Goal: Task Accomplishment & Management: Complete application form

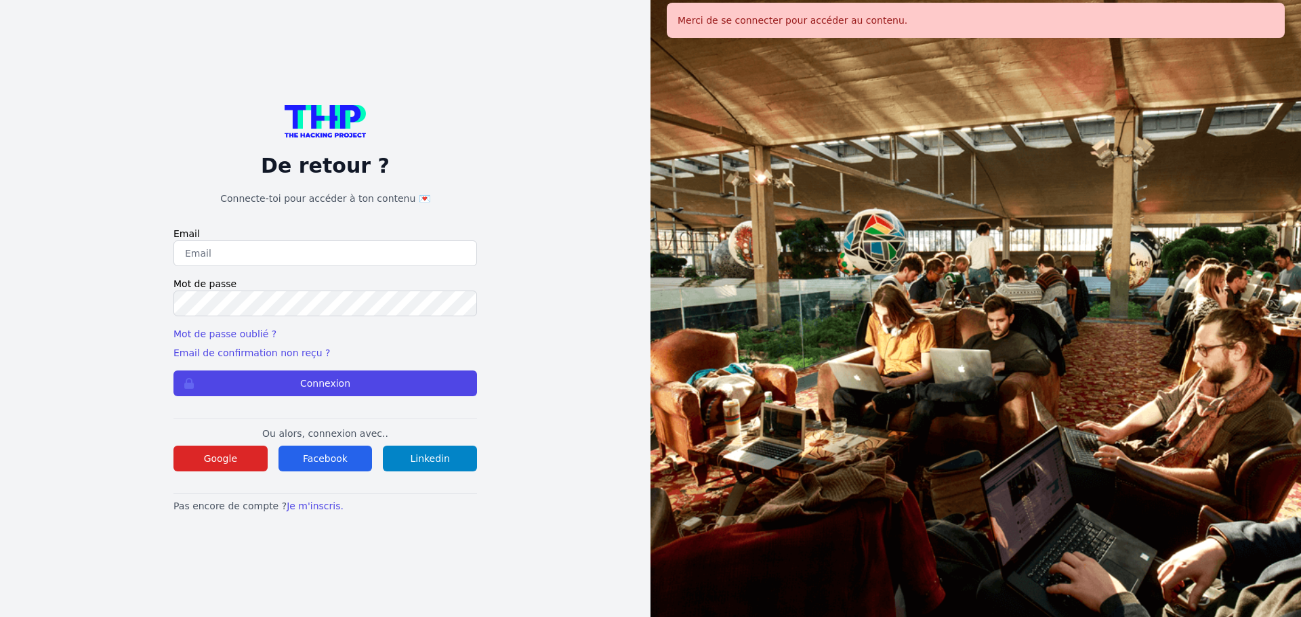
click at [255, 243] on input "email" at bounding box center [325, 254] width 304 height 26
type input "melody_stephan@icloud.com"
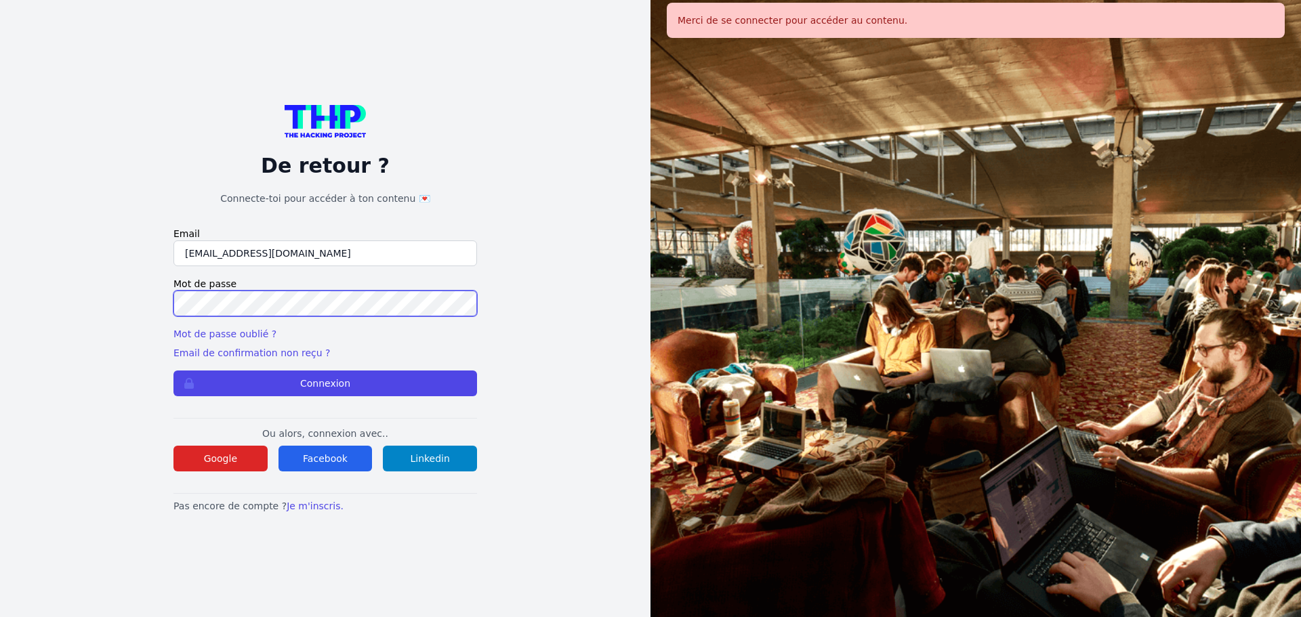
click at [173, 371] on button "Connexion" at bounding box center [325, 384] width 304 height 26
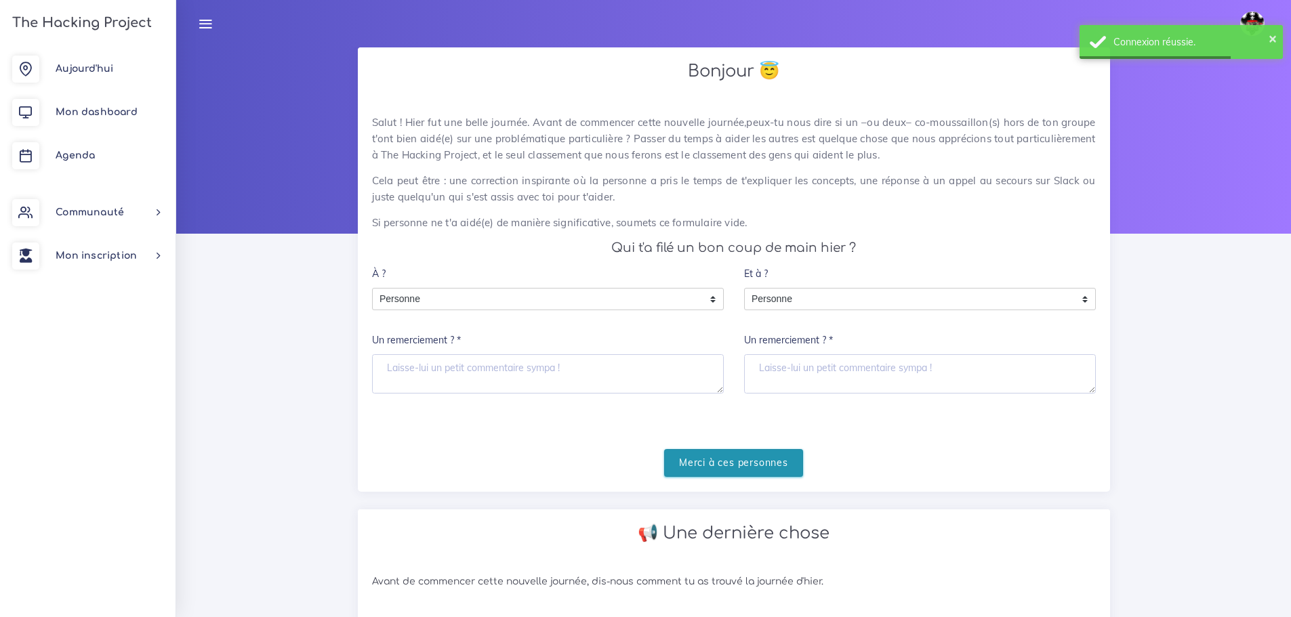
click at [703, 459] on input "Merci à ces personnes" at bounding box center [733, 463] width 139 height 28
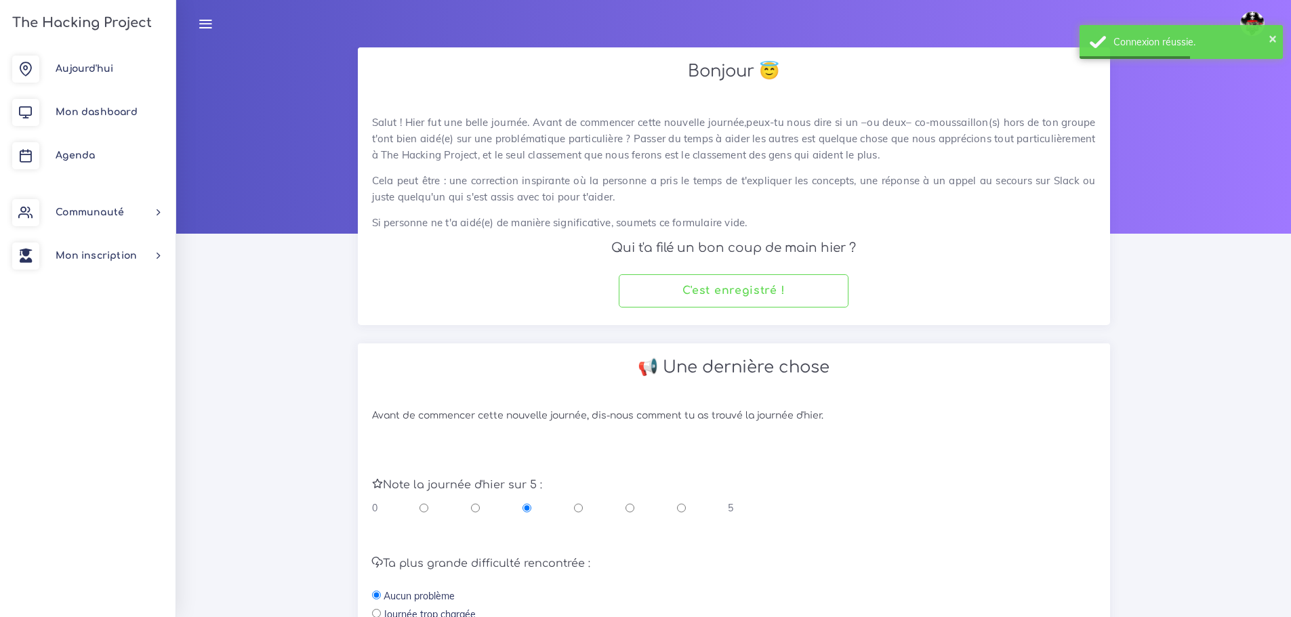
click at [629, 511] on input "radio" at bounding box center [630, 509] width 9 height 14
radio input "true"
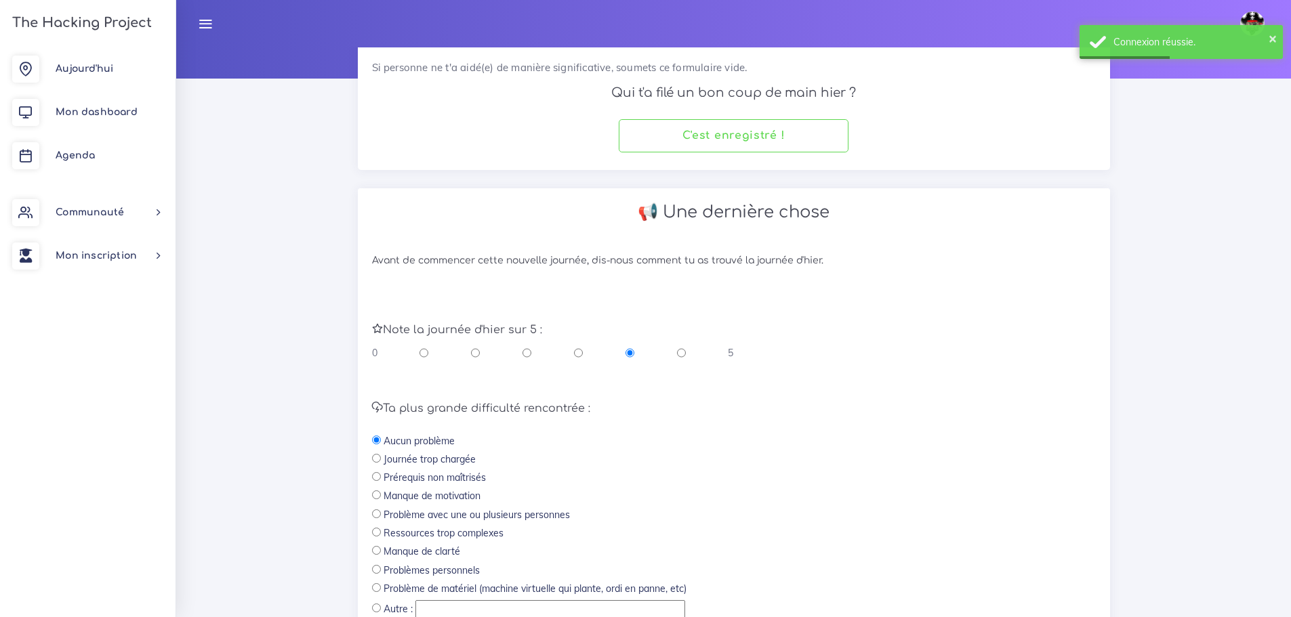
scroll to position [287, 0]
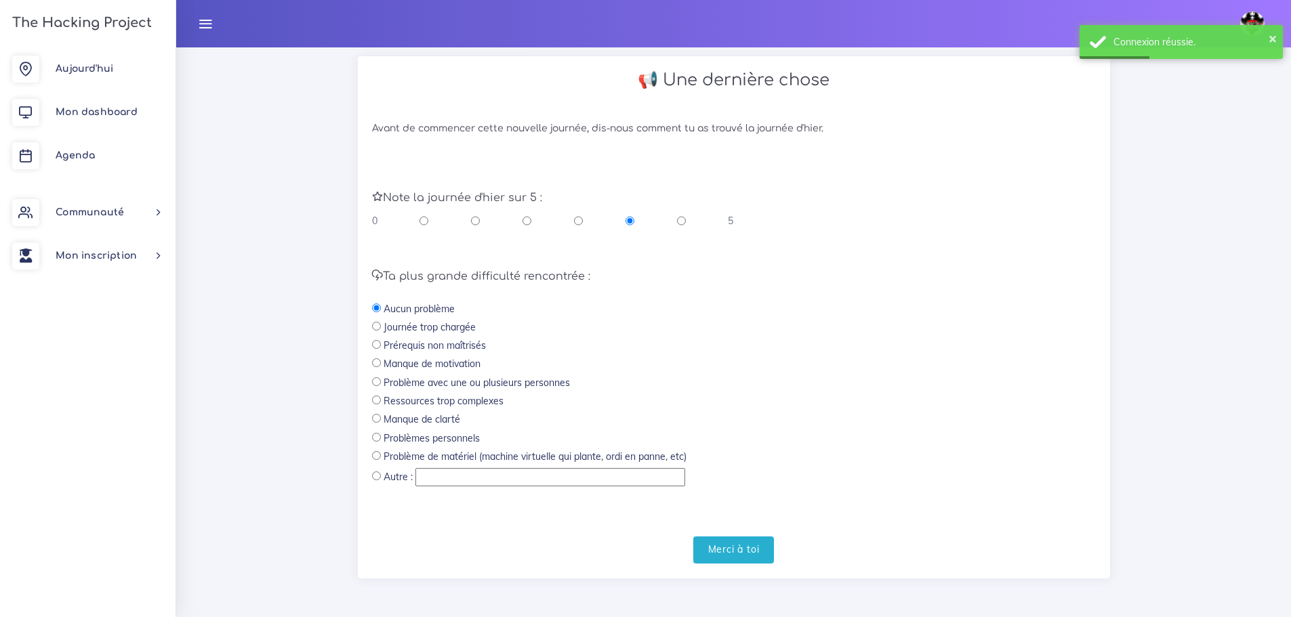
click at [762, 568] on div "Avant de commencer cette nouvelle journée, dis-nous comment tu as trouvé la jou…" at bounding box center [734, 343] width 752 height 469
click at [762, 561] on input "Merci à toi" at bounding box center [733, 551] width 81 height 28
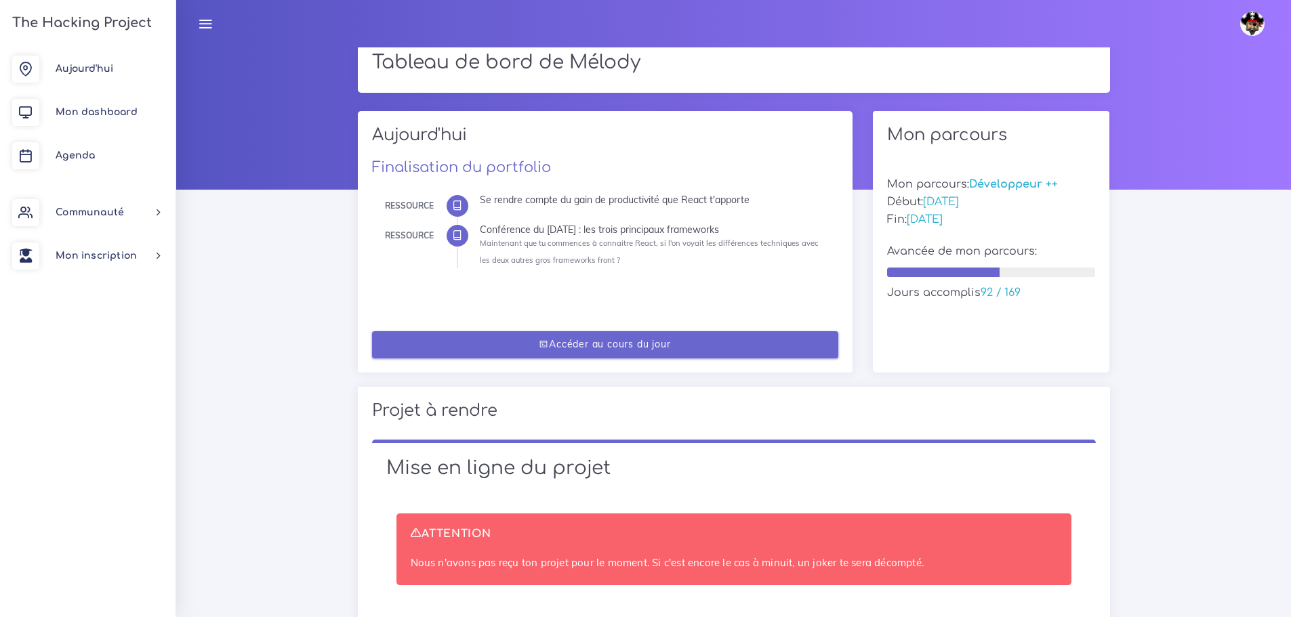
scroll to position [203, 0]
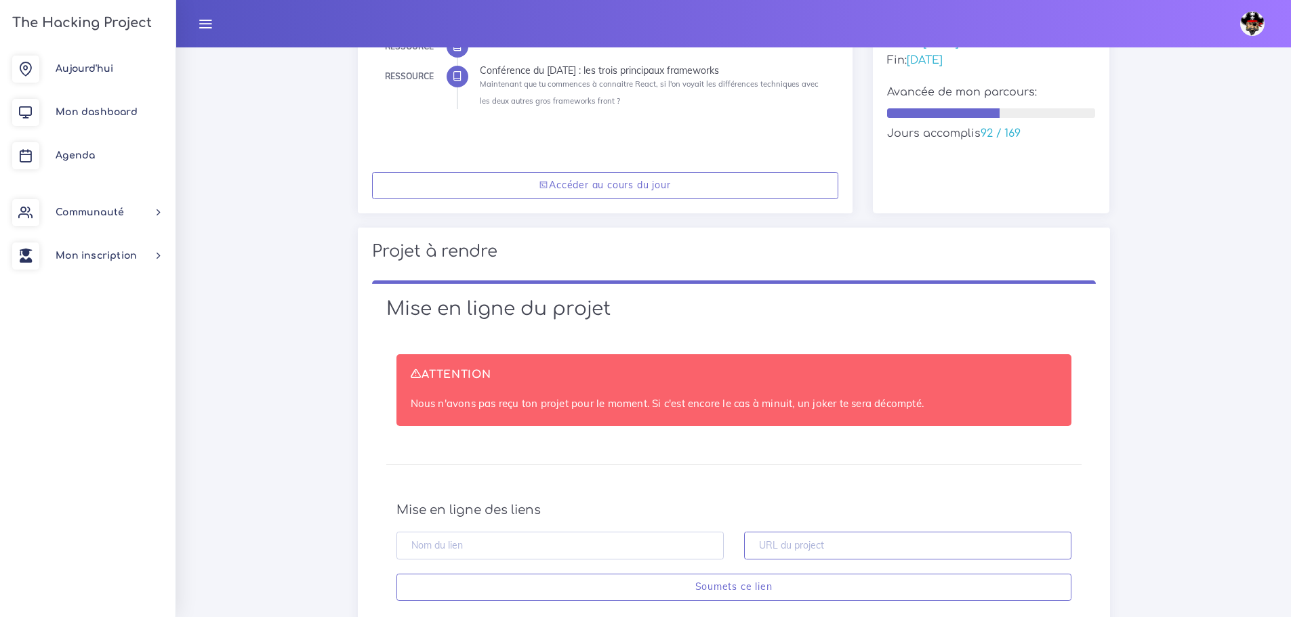
click at [808, 538] on input "text" at bounding box center [907, 546] width 327 height 28
paste input "https://github.com/melody-ste/Porfolio"
type input "https://github.com/melody-ste/Porfolio"
click at [682, 544] on input "text" at bounding box center [559, 546] width 327 height 28
type input "portfolio"
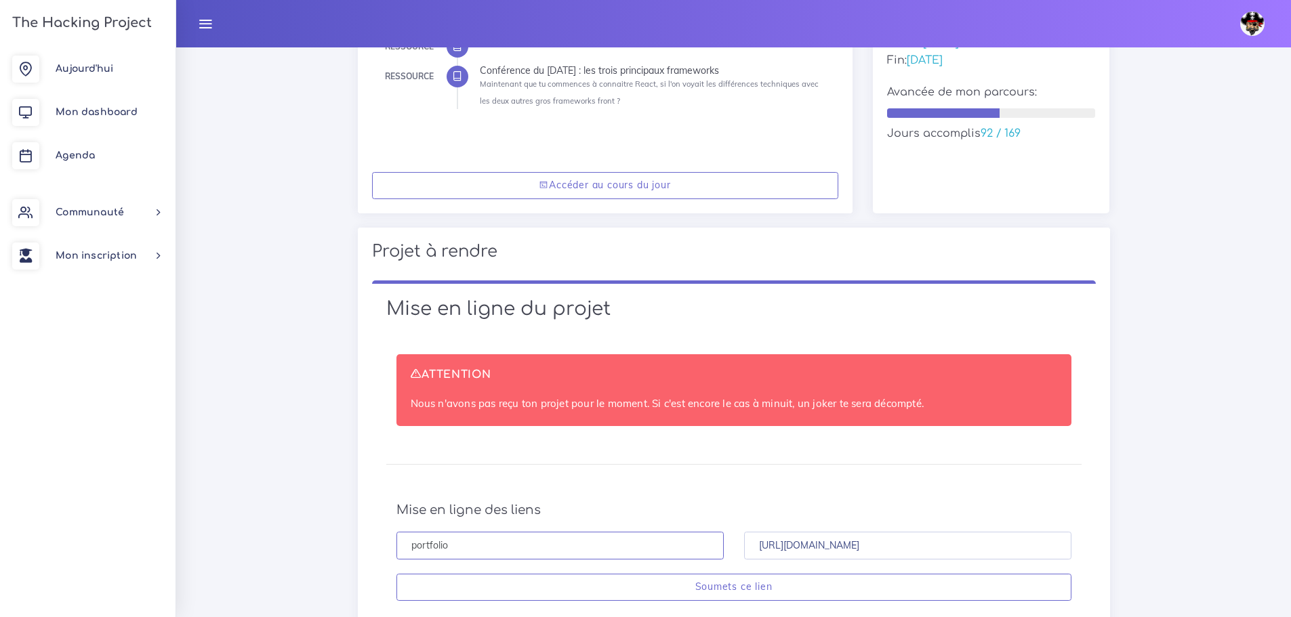
click at [396, 574] on input "Soumets ce lien" at bounding box center [733, 588] width 675 height 28
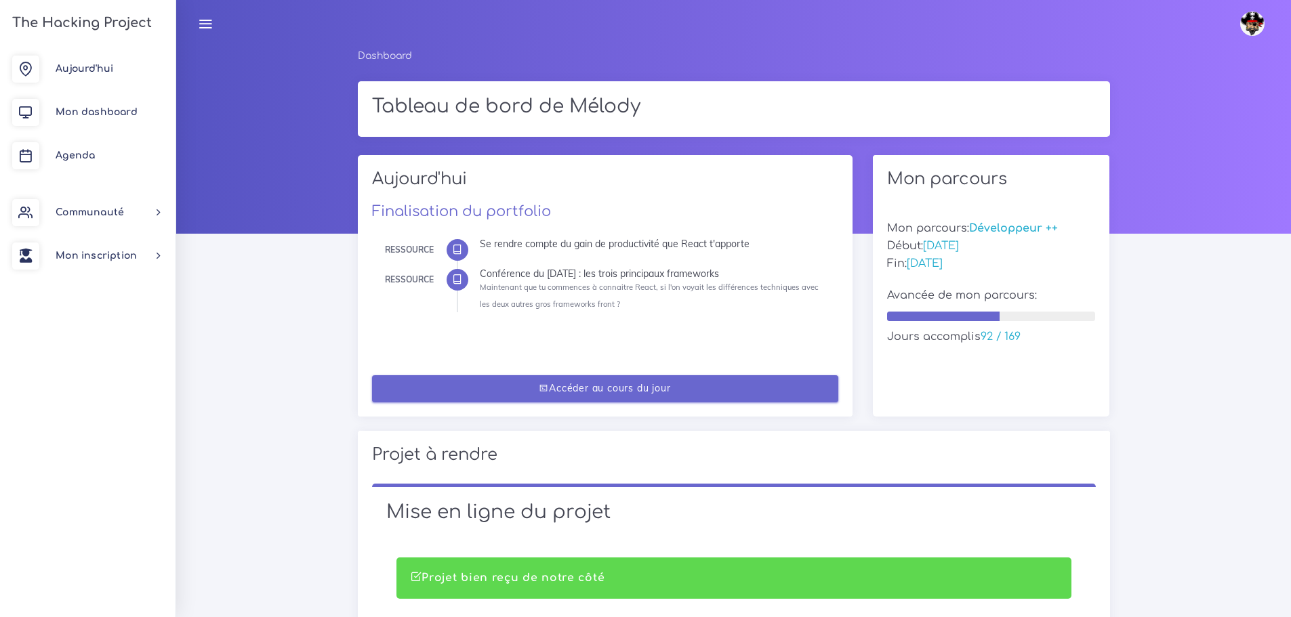
click at [783, 386] on link "Accéder au cours du jour" at bounding box center [605, 389] width 466 height 28
